Goal: Task Accomplishment & Management: Use online tool/utility

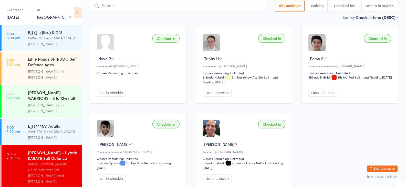
click at [385, 169] on button "Exit kiosk mode" at bounding box center [382, 169] width 31 height 6
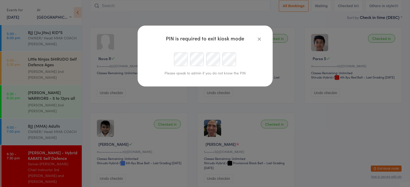
click at [170, 58] on div at bounding box center [204, 60] width 117 height 14
click at [169, 57] on div at bounding box center [204, 60] width 117 height 14
click at [166, 59] on div at bounding box center [204, 60] width 117 height 14
click at [168, 58] on div at bounding box center [204, 60] width 117 height 14
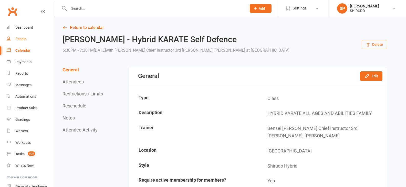
click at [22, 39] on div "People" at bounding box center [20, 39] width 11 height 4
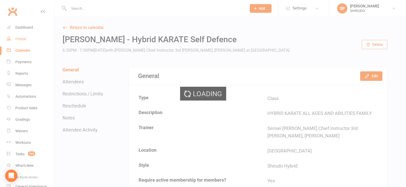
select select "100"
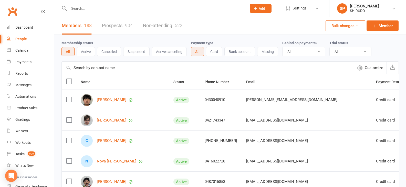
click at [88, 69] on input "text" at bounding box center [208, 68] width 292 height 12
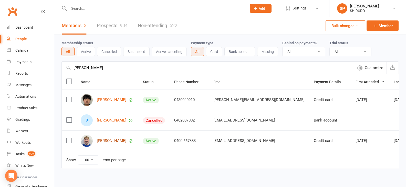
type input "daniel"
click at [115, 143] on link "Daniel Tyulyakov" at bounding box center [111, 141] width 29 height 4
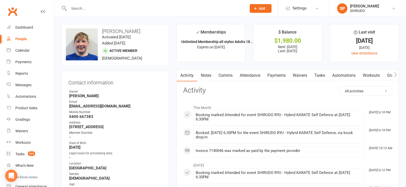
click at [276, 77] on link "Payments" at bounding box center [276, 76] width 25 height 12
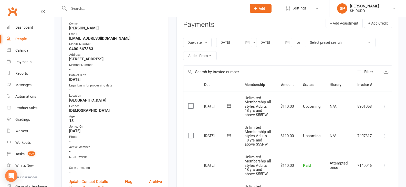
scroll to position [77, 0]
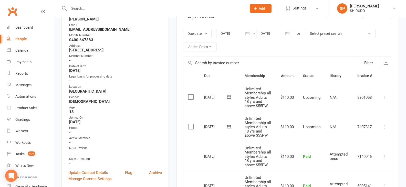
click at [20, 39] on div "People" at bounding box center [21, 39] width 12 height 4
select select "100"
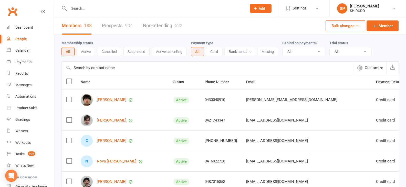
click at [78, 69] on input "text" at bounding box center [208, 68] width 292 height 12
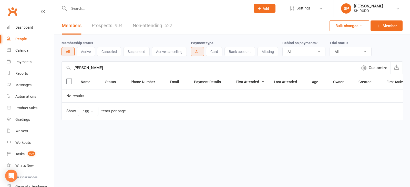
drag, startPoint x: 91, startPoint y: 69, endPoint x: 75, endPoint y: 70, distance: 16.9
click at [75, 70] on input "rebecca" at bounding box center [210, 68] width 296 height 12
type input "rebecca"
click at [131, 96] on td "No results" at bounding box center [246, 96] width 368 height 13
click at [21, 39] on div "People" at bounding box center [21, 39] width 12 height 4
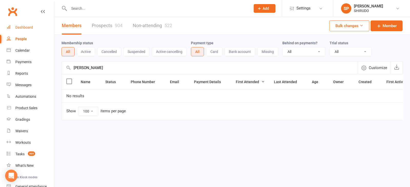
click at [24, 28] on div "Dashboard" at bounding box center [24, 27] width 18 height 4
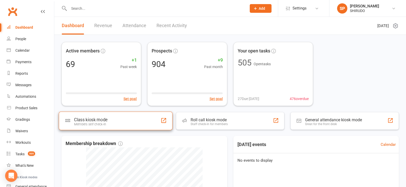
click at [98, 123] on div "Members self check-in" at bounding box center [90, 124] width 33 height 4
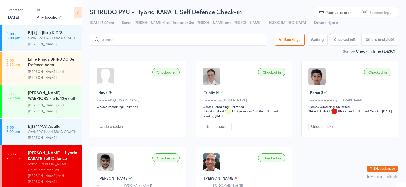
click at [106, 42] on input "search" at bounding box center [178, 40] width 176 height 12
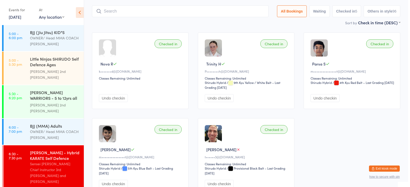
scroll to position [34, 0]
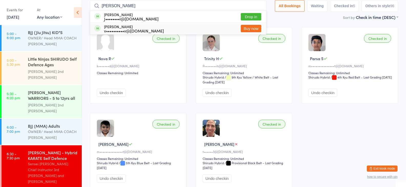
type input "daniel"
click at [122, 30] on div "v••••••••••v@yahoo.com.au" at bounding box center [134, 31] width 60 height 4
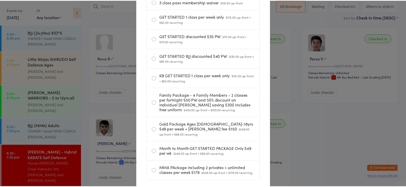
scroll to position [568, 0]
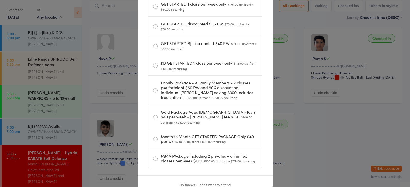
click at [313, 161] on div "Hi Daniel! It looks like you've run out of passes today. Please select one of t…" at bounding box center [205, 93] width 410 height 187
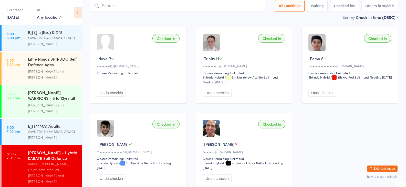
click at [313, 161] on div "Checked in Nova R k•••••••d@yahoo.com.au Classes Remaining: Unlimited Undo chec…" at bounding box center [243, 109] width 317 height 172
